Goal: Transaction & Acquisition: Purchase product/service

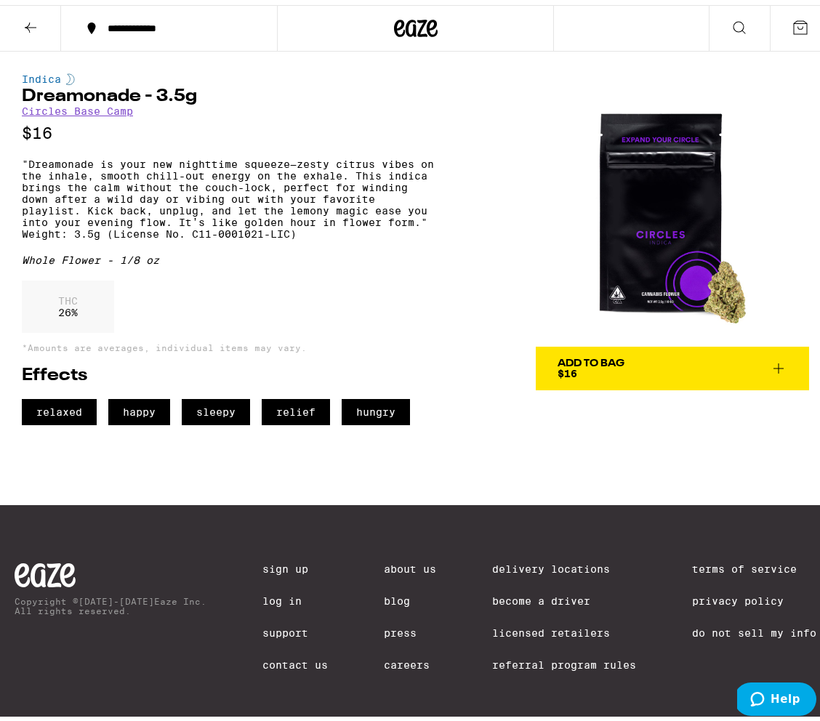
click at [25, 21] on icon at bounding box center [31, 22] width 12 height 10
